Goal: Find specific page/section

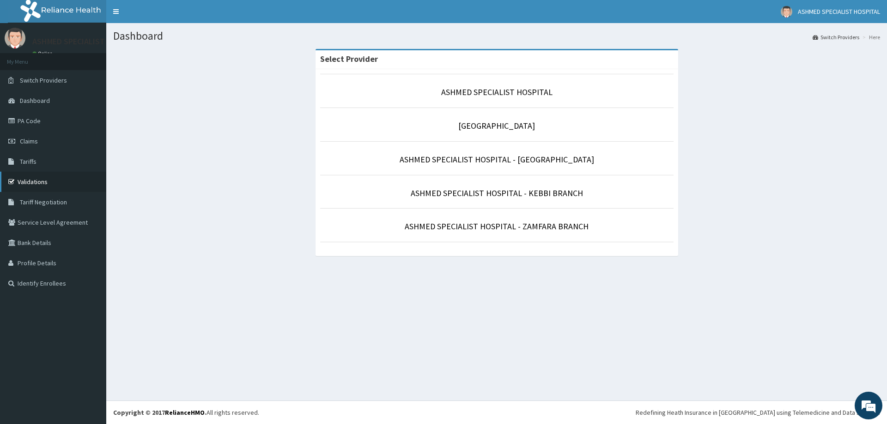
click at [48, 181] on link "Validations" at bounding box center [53, 182] width 106 height 20
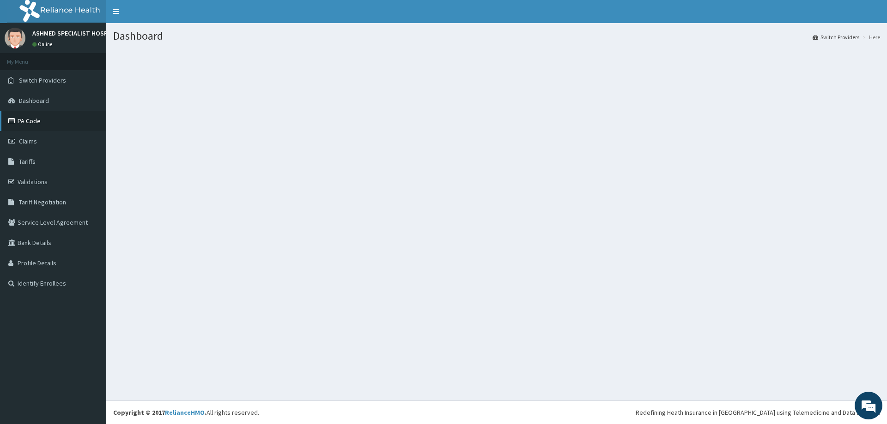
click at [36, 121] on link "PA Code" at bounding box center [53, 121] width 106 height 20
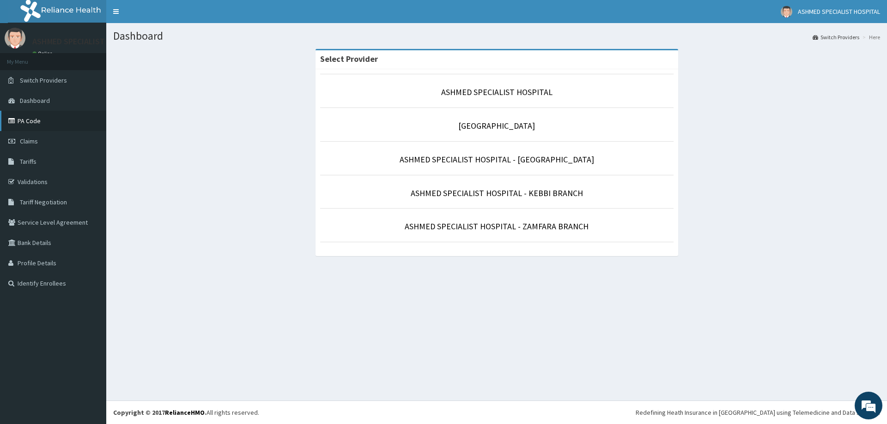
click at [38, 123] on link "PA Code" at bounding box center [53, 121] width 106 height 20
